Goal: Transaction & Acquisition: Purchase product/service

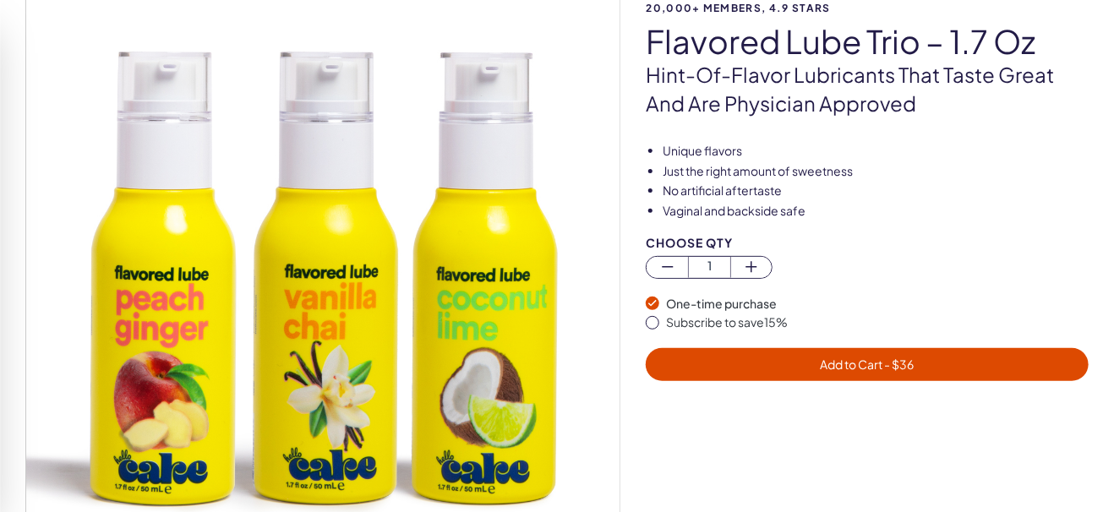
scroll to position [154, 0]
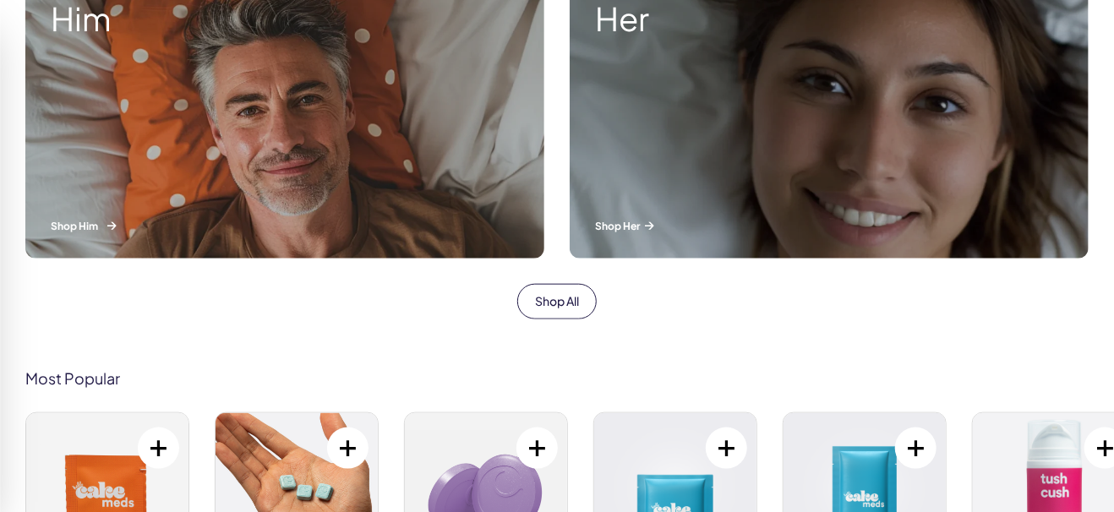
scroll to position [663, 0]
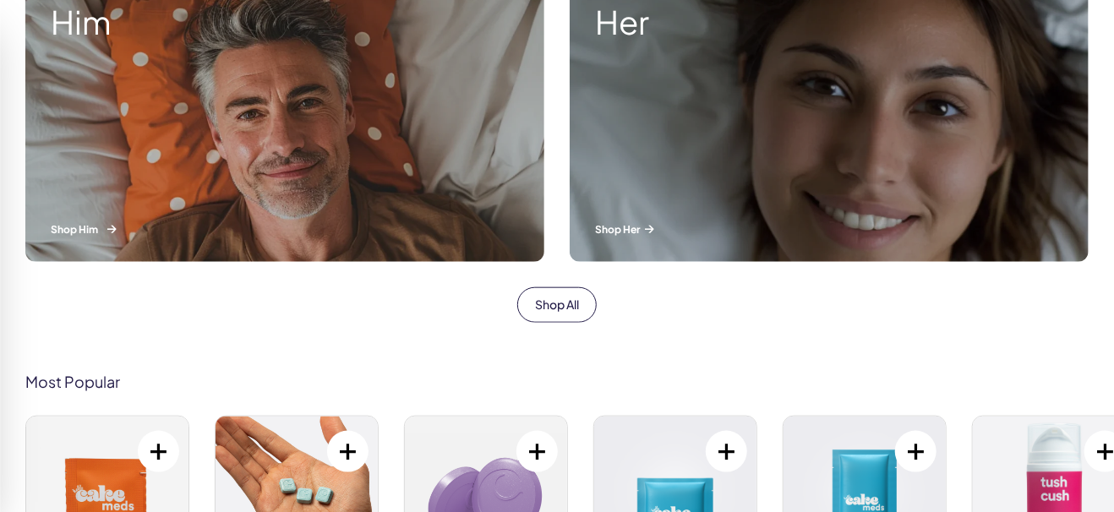
click at [516, 205] on div "Him Shop Him" at bounding box center [284, 120] width 519 height 283
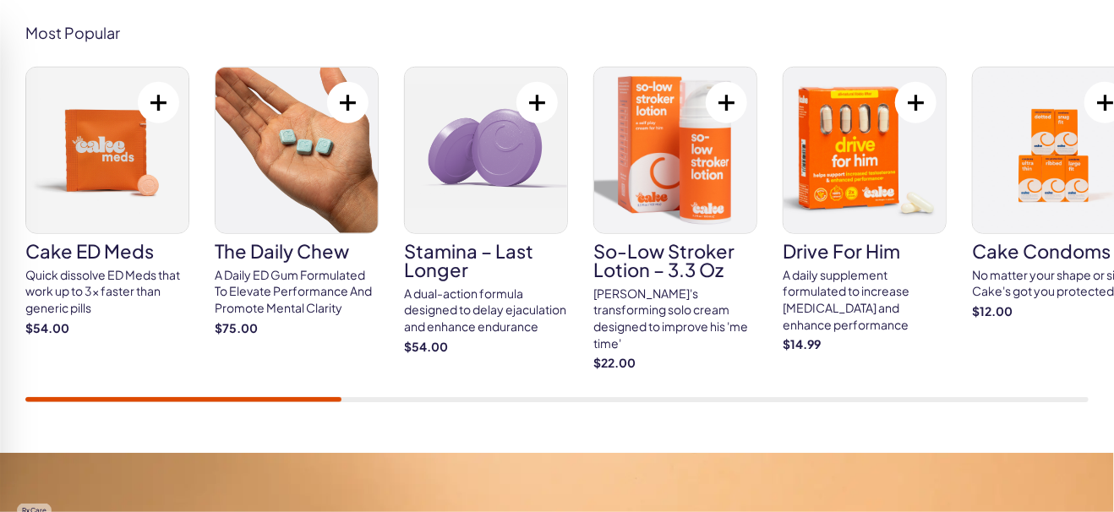
scroll to position [639, 0]
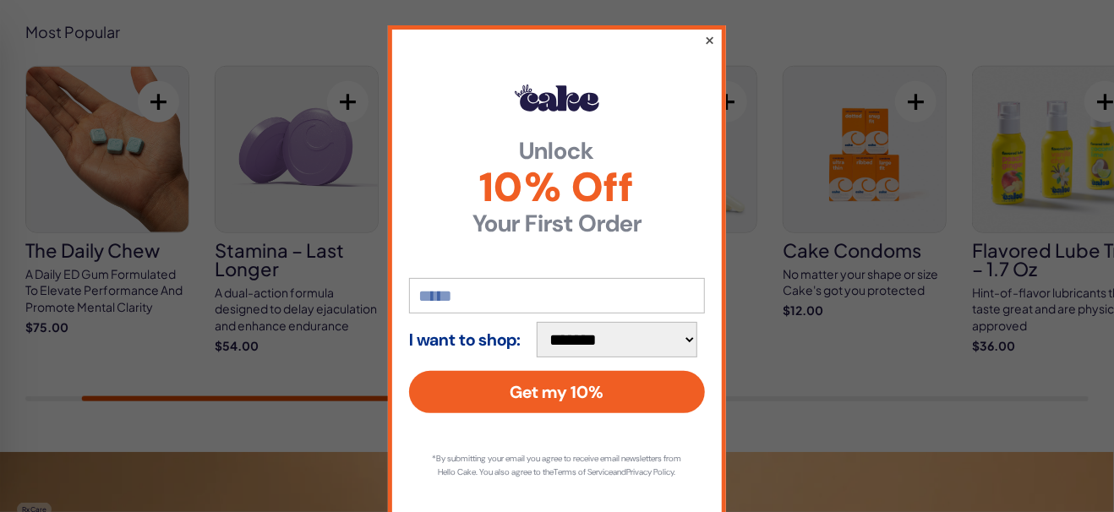
click at [704, 34] on button "×" at bounding box center [709, 40] width 11 height 20
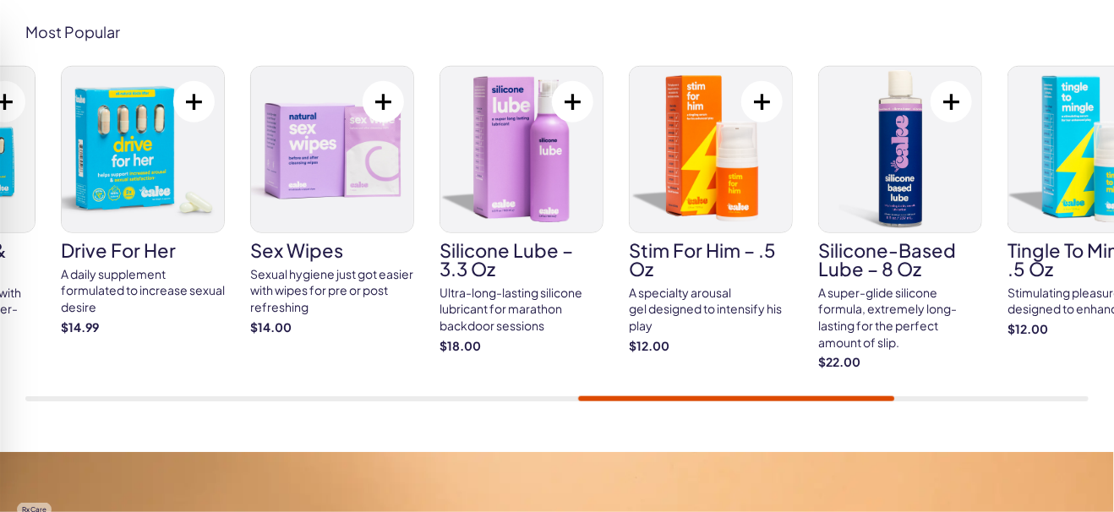
click at [713, 187] on img at bounding box center [711, 150] width 162 height 166
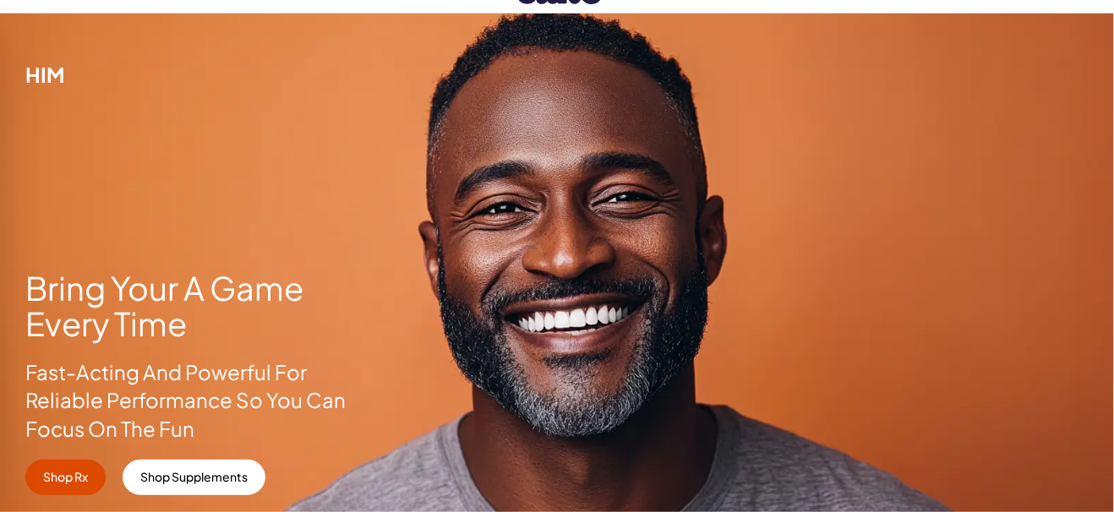
scroll to position [0, 0]
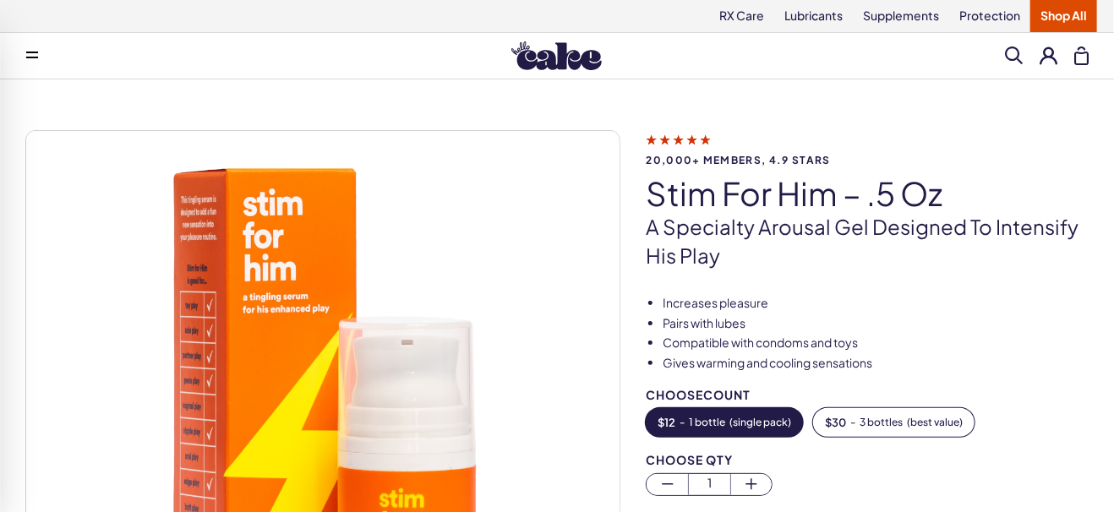
click at [451, 325] on img at bounding box center [322, 427] width 593 height 593
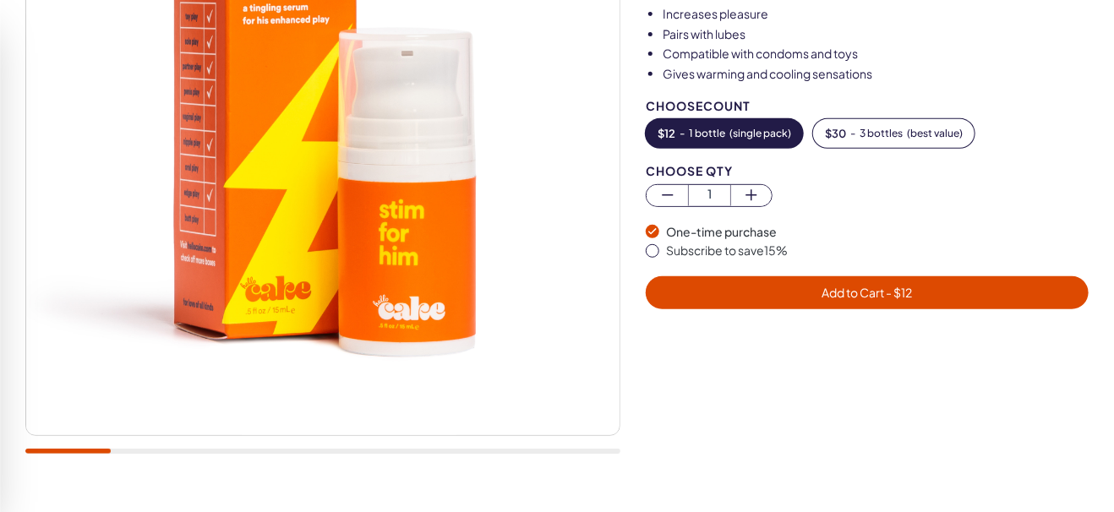
scroll to position [310, 0]
